Goal: Task Accomplishment & Management: Manage account settings

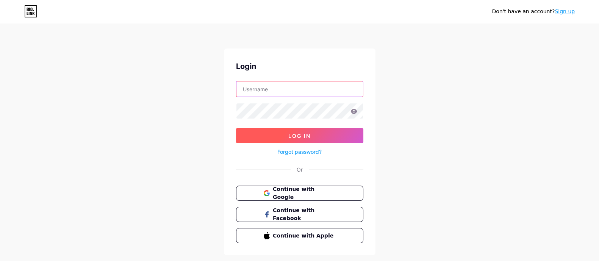
type input "[EMAIL_ADDRESS][DOMAIN_NAME]"
click at [316, 133] on button "Log In" at bounding box center [299, 135] width 127 height 15
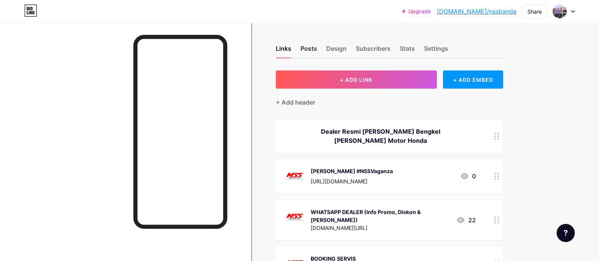
click at [314, 45] on div "Posts" at bounding box center [309, 51] width 17 height 14
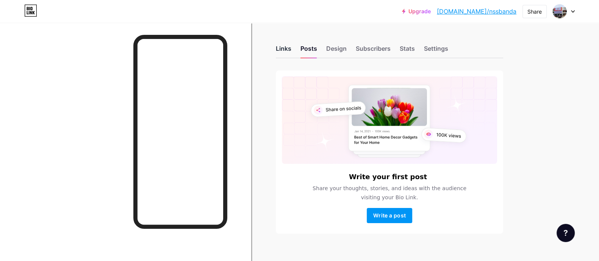
click at [284, 46] on div "Links" at bounding box center [284, 51] width 16 height 14
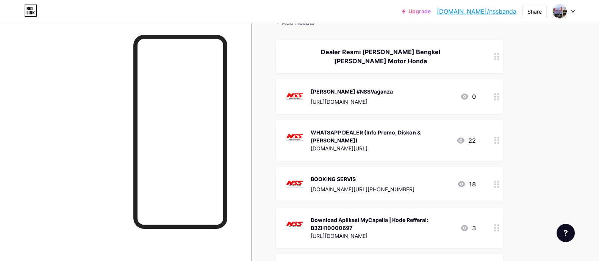
scroll to position [94, 0]
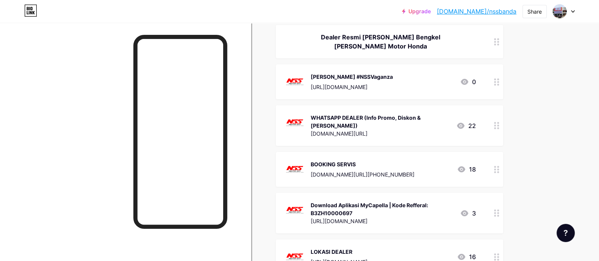
click at [396, 160] on div "BOOKING SERVIS [DOMAIN_NAME][URL][PHONE_NUMBER] 18" at bounding box center [380, 170] width 191 height 20
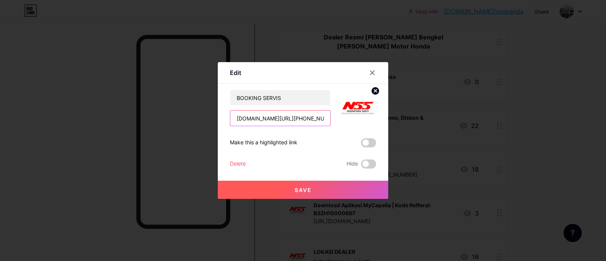
click at [320, 115] on input "[DOMAIN_NAME][URL][PHONE_NUMBER]" at bounding box center [280, 118] width 100 height 15
drag, startPoint x: 309, startPoint y: 119, endPoint x: 266, endPoint y: 128, distance: 43.0
click at [266, 128] on div "BOOKING SERVIS [DOMAIN_NAME][URL][PHONE_NUMBER] Make this a highlighted link De…" at bounding box center [303, 129] width 146 height 79
paste input "081366664874"
click at [269, 118] on input "[DOMAIN_NAME][URL][PHONE_NUMBER]" at bounding box center [280, 118] width 100 height 15
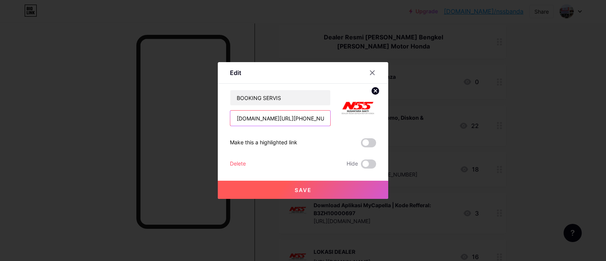
type input "[DOMAIN_NAME][URL][PHONE_NUMBER]"
click at [305, 191] on span "Save" at bounding box center [303, 190] width 17 height 6
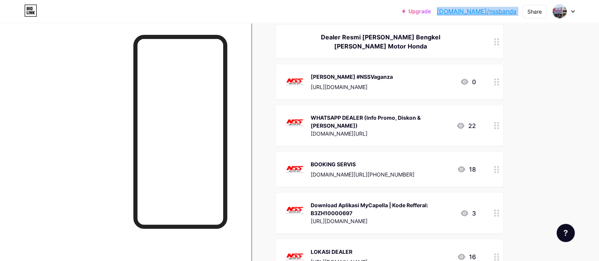
drag, startPoint x: 519, startPoint y: 11, endPoint x: 467, endPoint y: 20, distance: 53.4
click at [467, 20] on div "Upgrade [DOMAIN_NAME]/nssban... [DOMAIN_NAME]/nssbanda Share Switch accounts PT…" at bounding box center [299, 11] width 599 height 23
copy div "[DOMAIN_NAME]/nssbanda Share Switch accounts PT. NUSANTARA SAKTI BANDA ACEH [DO…"
click at [537, 10] on div "Share" at bounding box center [535, 12] width 14 height 8
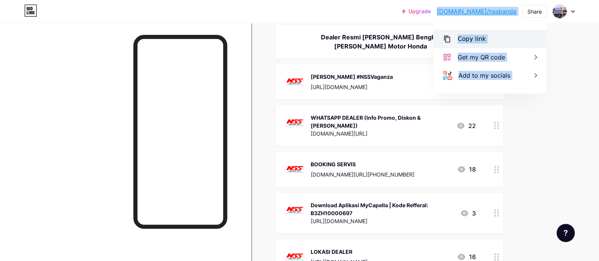
click at [476, 42] on div "Copy link" at bounding box center [472, 38] width 28 height 9
copy div "[DOMAIN_NAME]/nssbanda Share Switch accounts PT. NUSANTARA SAKTI BANDA ACEH [DO…"
